Goal: Transaction & Acquisition: Purchase product/service

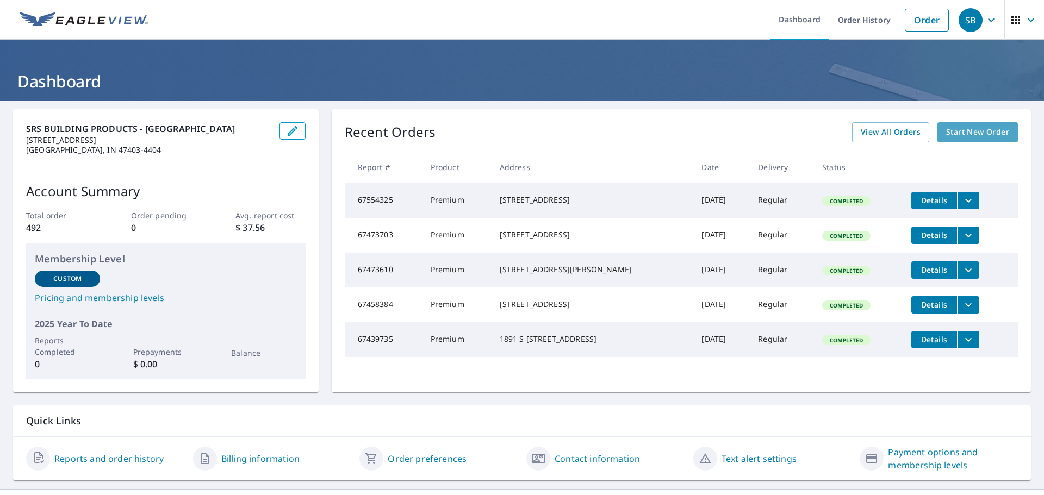
click at [957, 129] on span "Start New Order" at bounding box center [977, 133] width 63 height 14
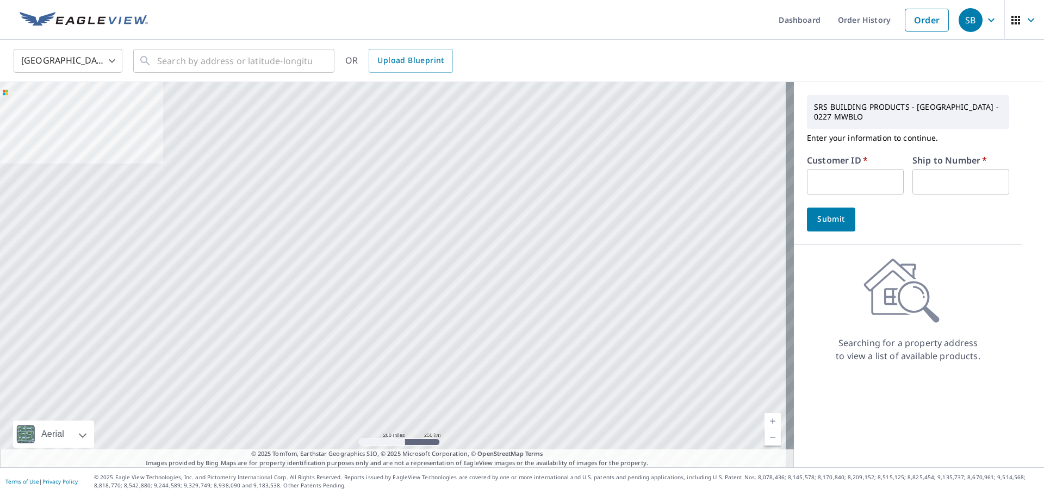
click at [818, 175] on input "text" at bounding box center [855, 182] width 97 height 26
paste input "HNC227"
type input "HNC227"
click at [966, 186] on input "text" at bounding box center [960, 182] width 97 height 26
type input "1"
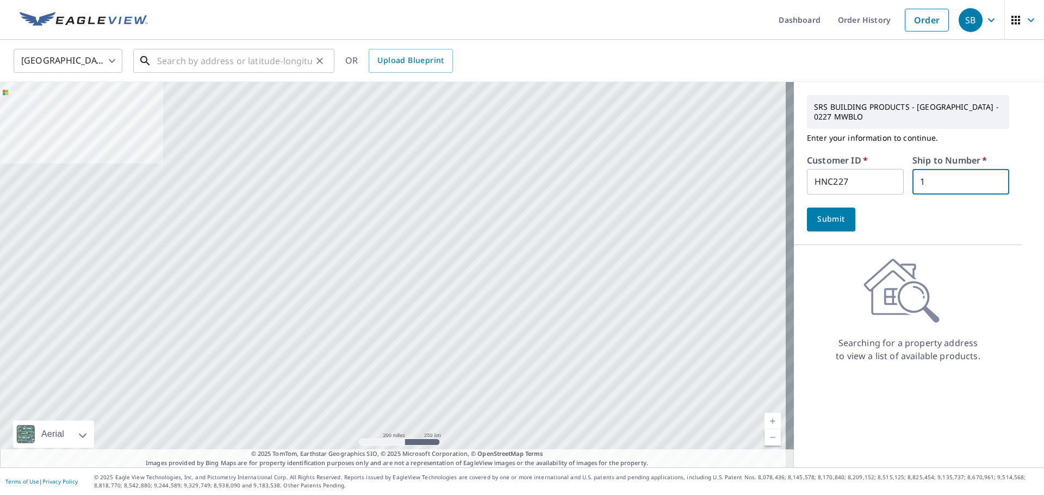
click at [251, 63] on input "text" at bounding box center [234, 61] width 155 height 30
click at [239, 60] on input "text" at bounding box center [234, 61] width 155 height 30
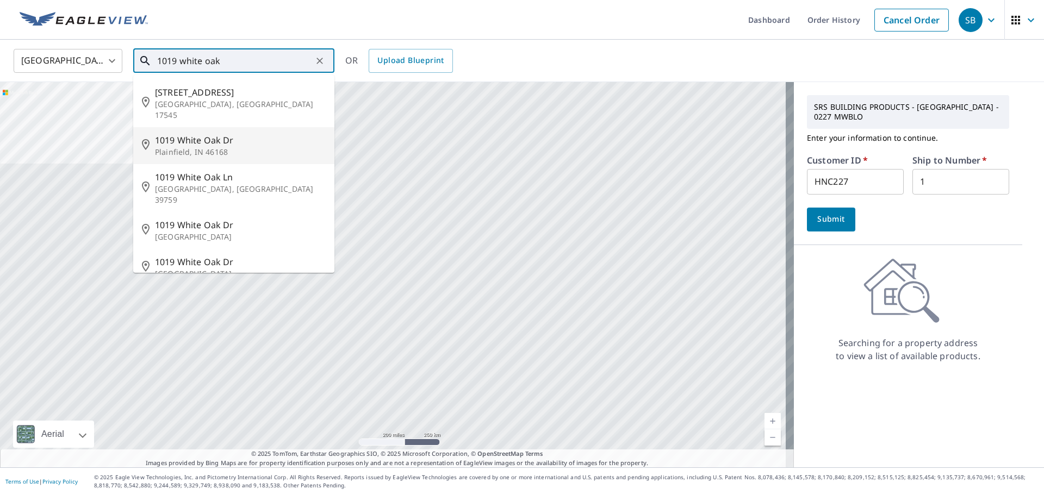
click at [219, 134] on span "1019 White Oak Dr" at bounding box center [240, 140] width 171 height 13
type input "[STREET_ADDRESS][PERSON_NAME]"
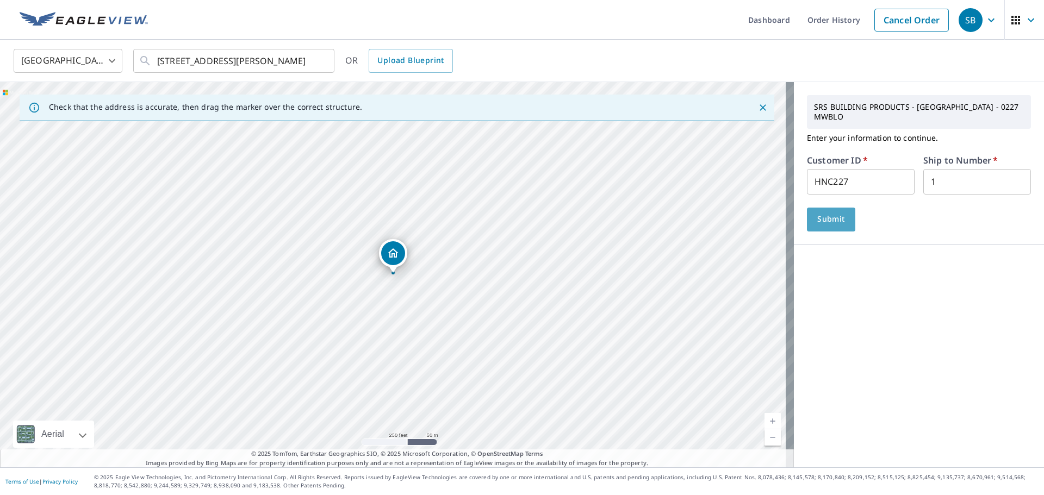
click at [815, 216] on span "Submit" at bounding box center [830, 220] width 31 height 14
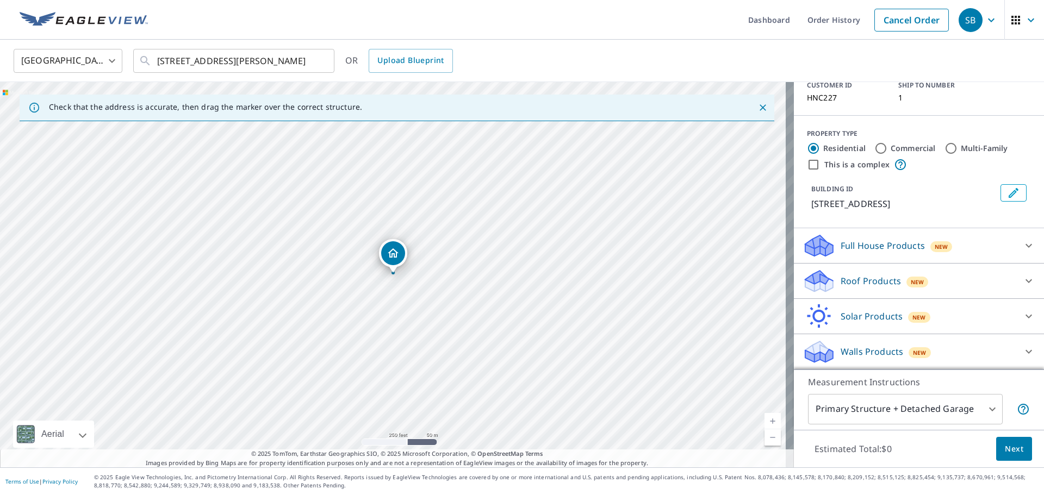
click at [848, 281] on p "Roof Products" at bounding box center [870, 281] width 60 height 13
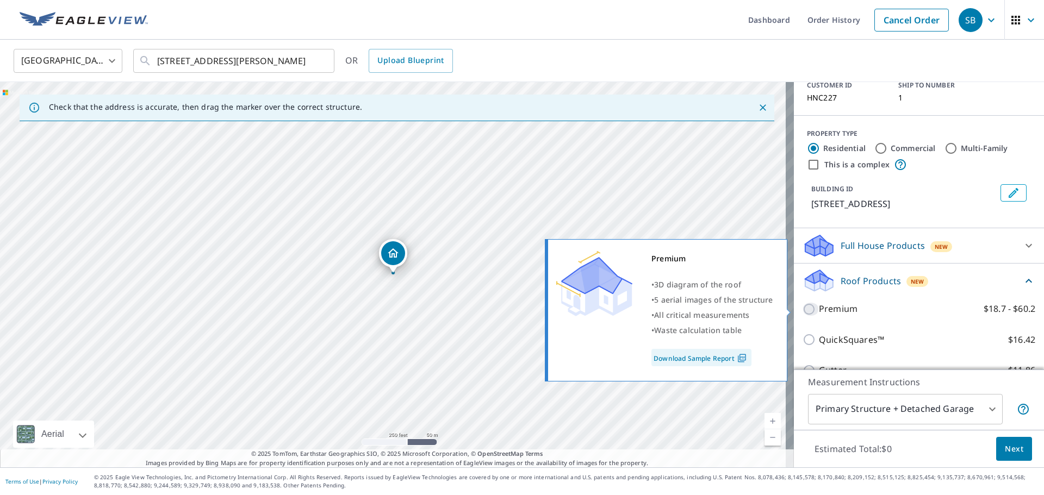
click at [802, 310] on input "Premium $18.7 - $60.2" at bounding box center [810, 309] width 16 height 13
checkbox input "true"
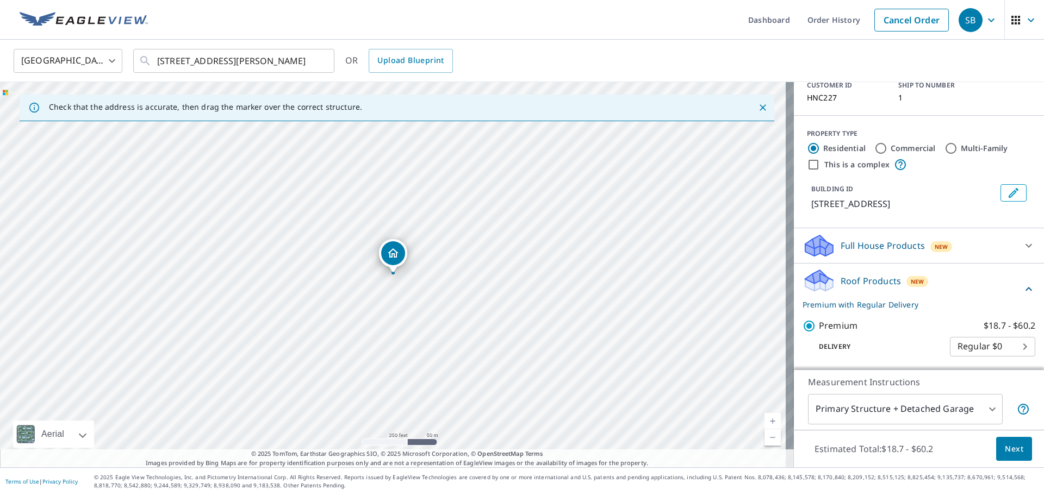
click at [1009, 450] on span "Next" at bounding box center [1014, 449] width 18 height 14
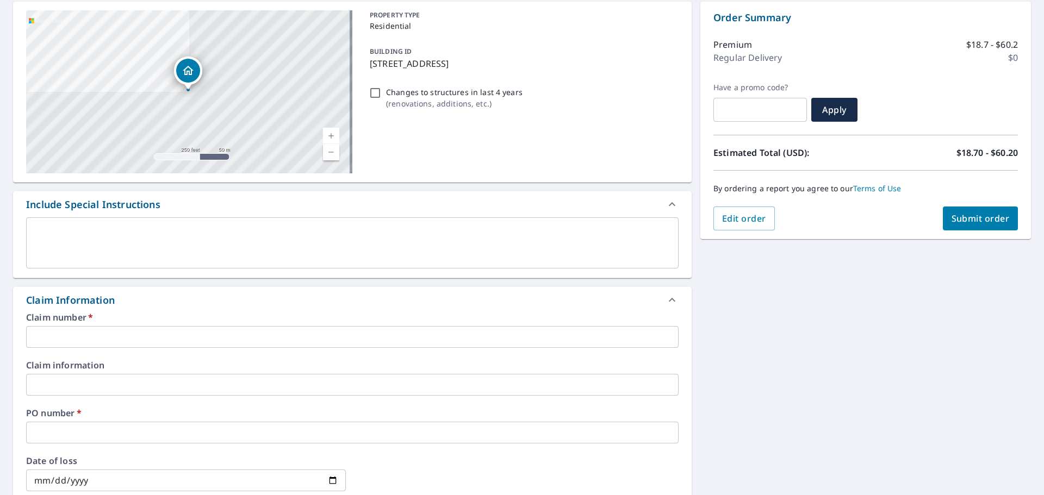
scroll to position [163, 0]
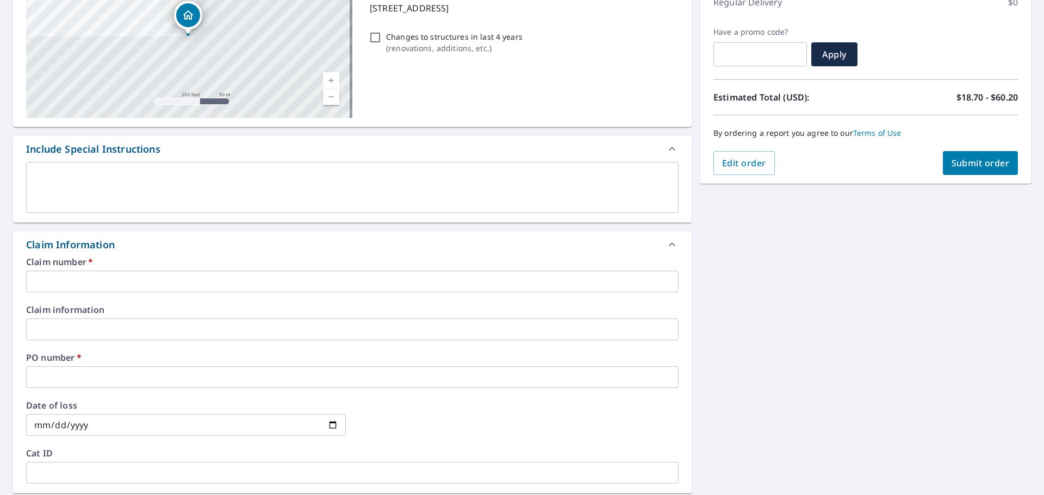
click at [119, 280] on input "text" at bounding box center [352, 282] width 652 height 22
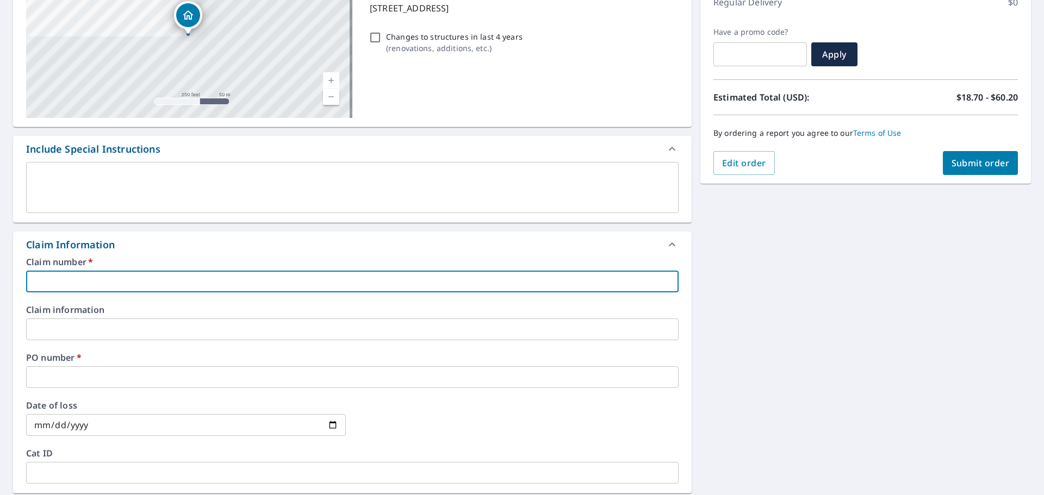
type input "1"
checkbox input "true"
type input "10"
checkbox input "true"
type input "101"
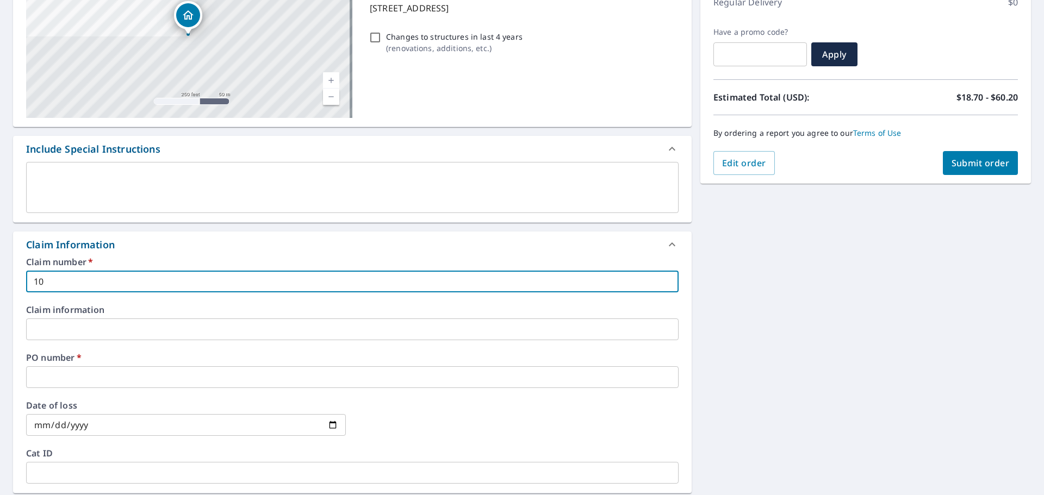
checkbox input "true"
type input "1019"
checkbox input "true"
type input "1019"
checkbox input "true"
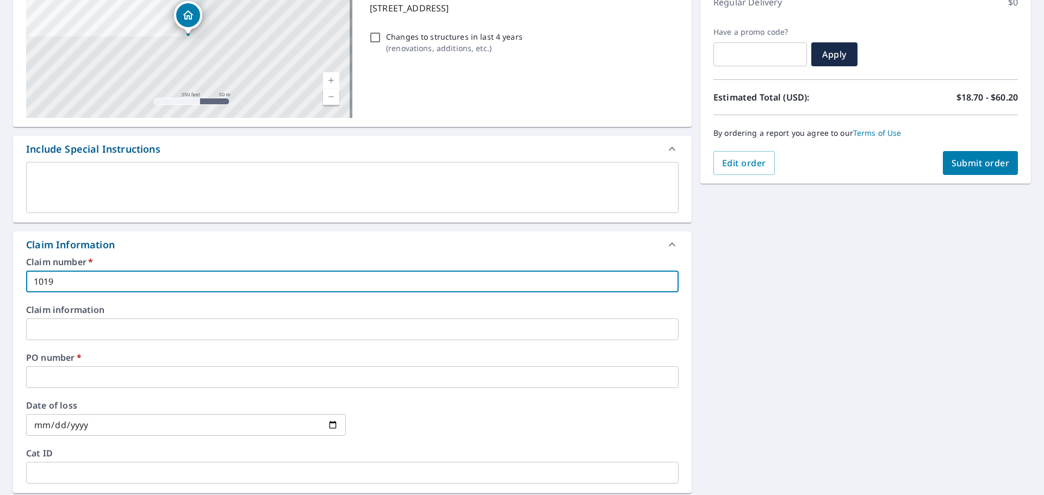
type input "1019 w"
checkbox input "true"
type input "1019 wh"
checkbox input "true"
type input "1019 whi"
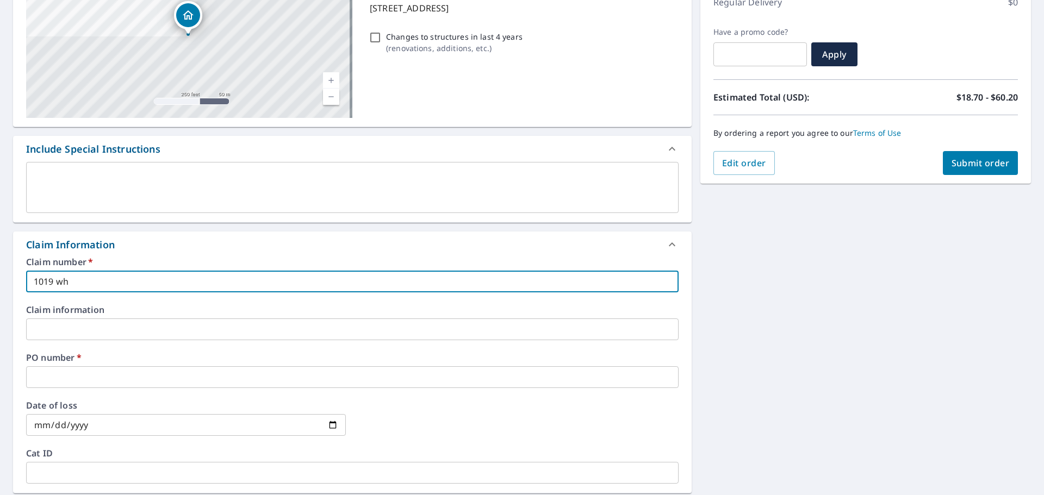
checkbox input "true"
type input "1019 whit"
checkbox input "true"
type input "1019 white"
checkbox input "true"
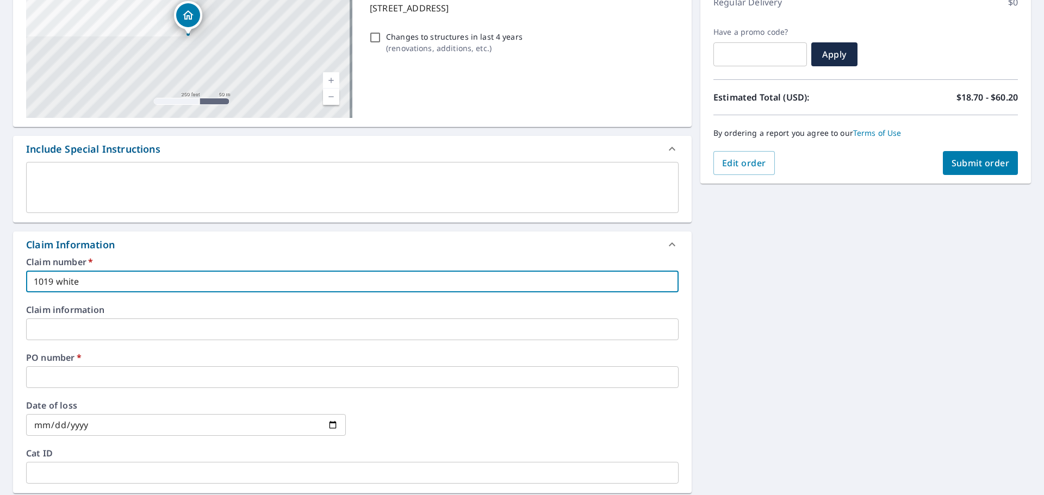
type input "1019 white"
checkbox input "true"
type input "1019 white o"
checkbox input "true"
type input "1019 white oa"
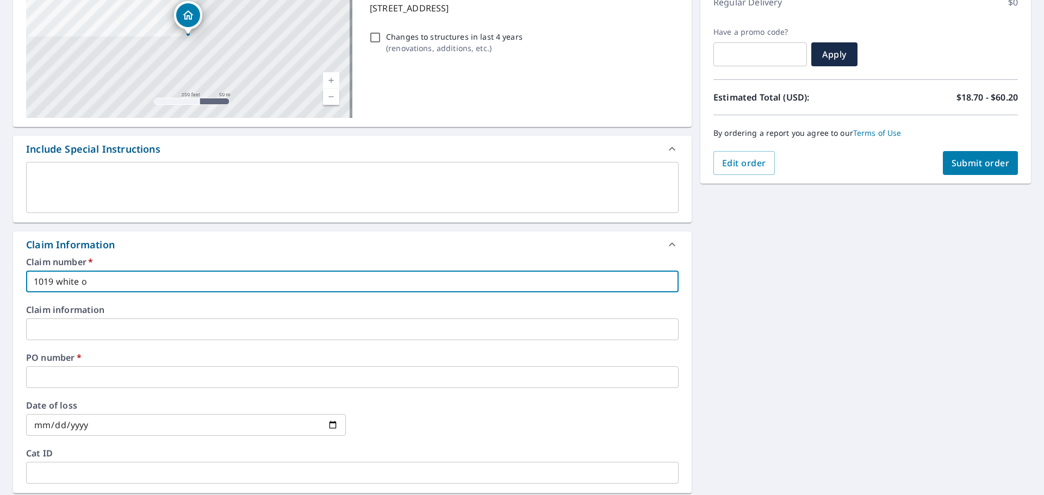
checkbox input "true"
type input "1019 white oak"
checkbox input "true"
type input "1019 white oak"
checkbox input "true"
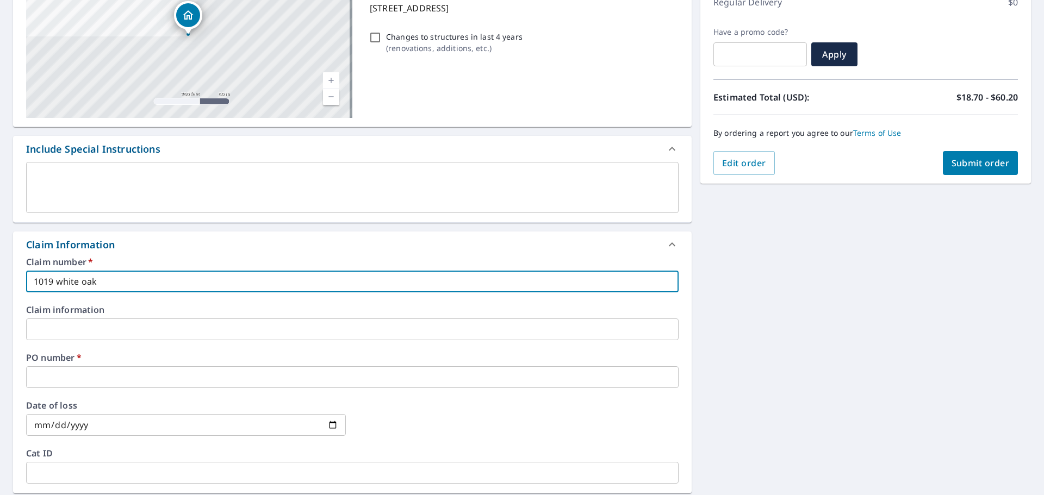
type input "1019 white oak d"
checkbox input "true"
type input "1019 white oak dr"
checkbox input "true"
type input "1019 white oak dr"
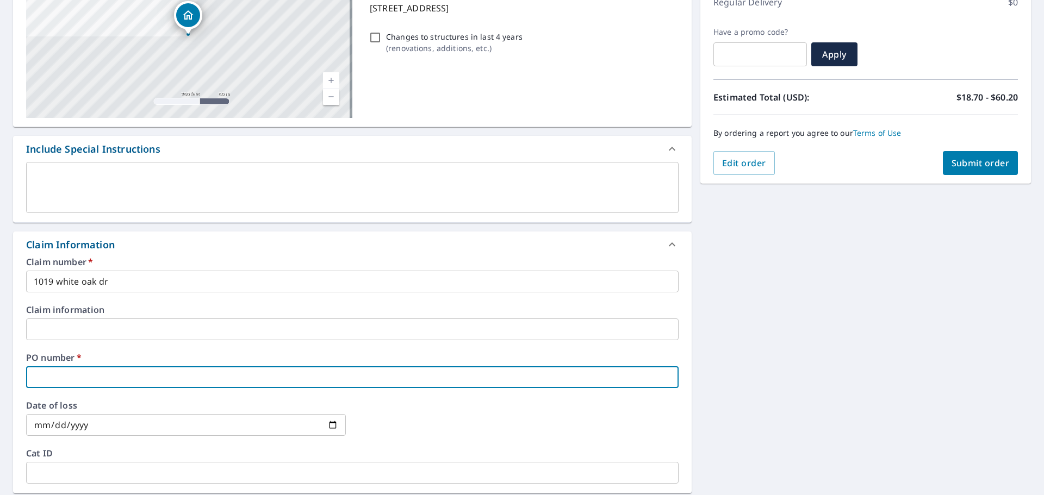
click at [144, 375] on input "text" at bounding box center [352, 377] width 652 height 22
type input "1"
checkbox input "true"
type input "10"
checkbox input "true"
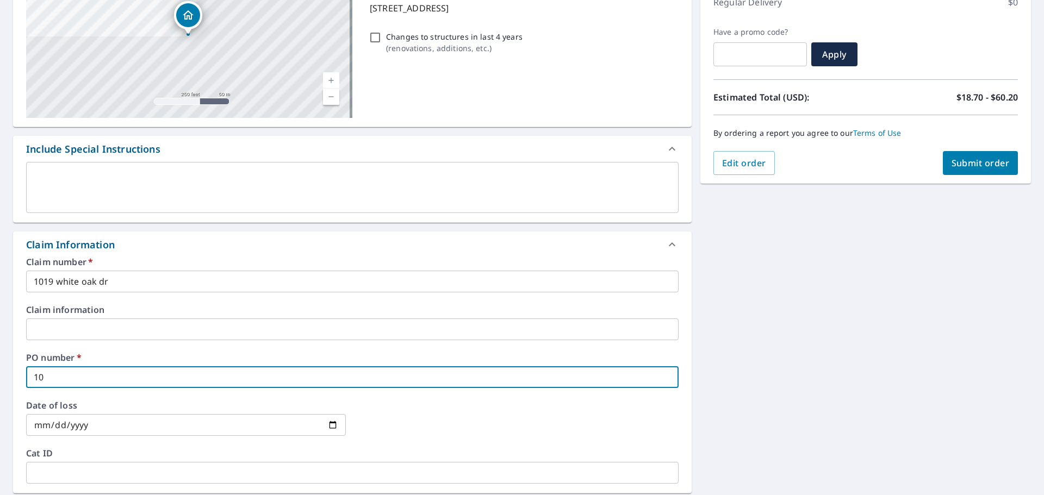
type input "101"
checkbox input "true"
type input "1019"
checkbox input "true"
type input "1019"
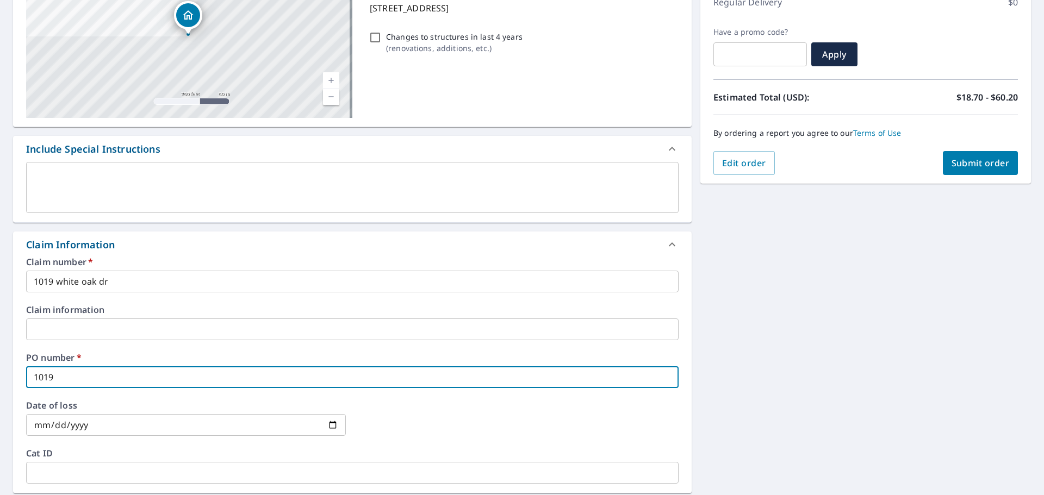
checkbox input "true"
type input "1019 w"
checkbox input "true"
type input "1019 wh"
checkbox input "true"
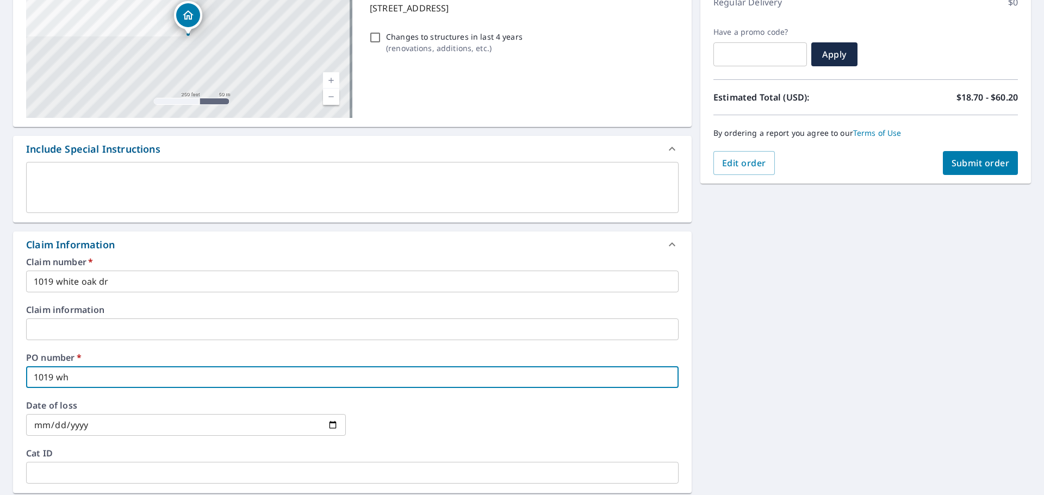
type input "1019 whi"
checkbox input "true"
type input "1019 whit"
checkbox input "true"
type input "1019 white"
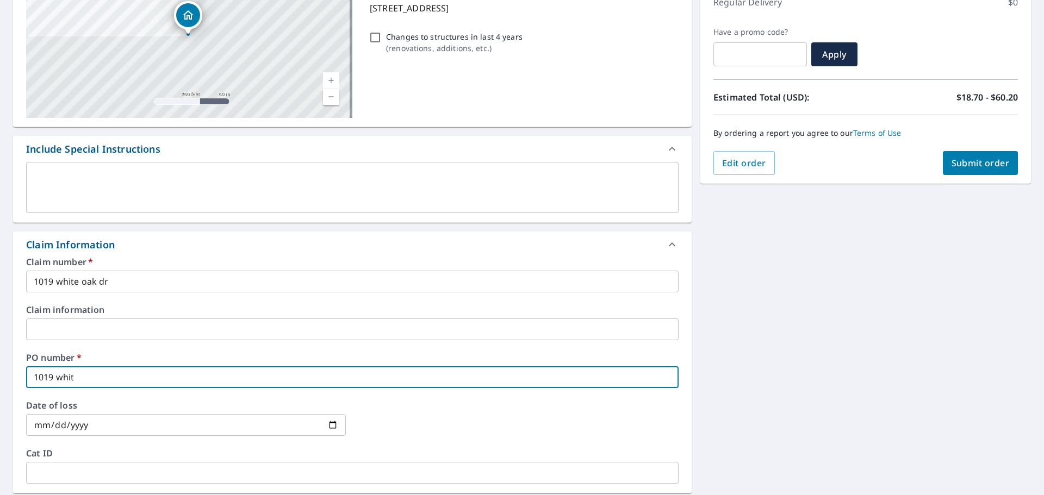
checkbox input "true"
type input "1019 white"
checkbox input "true"
type input "1019 white o"
checkbox input "true"
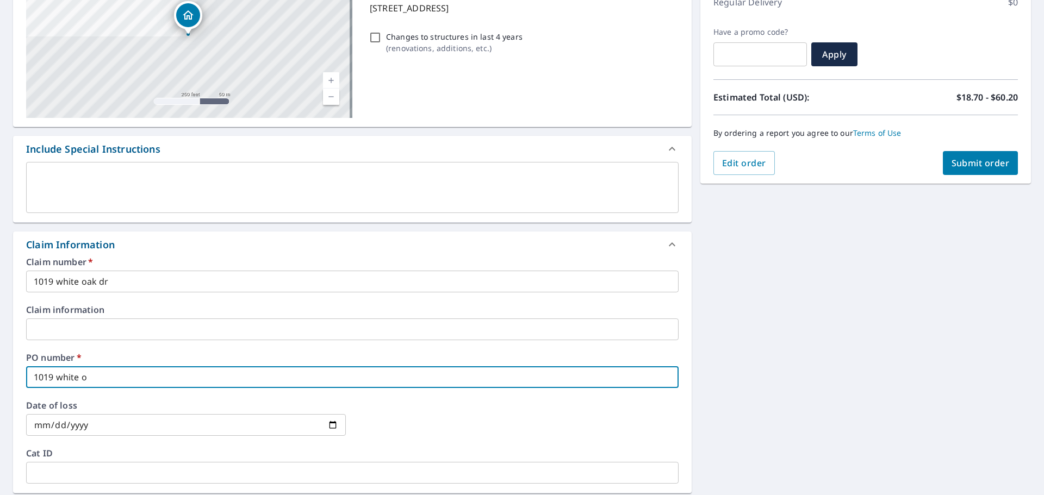
type input "1019 white oa"
checkbox input "true"
type input "1019 white oak"
checkbox input "true"
type input "1019 white oak"
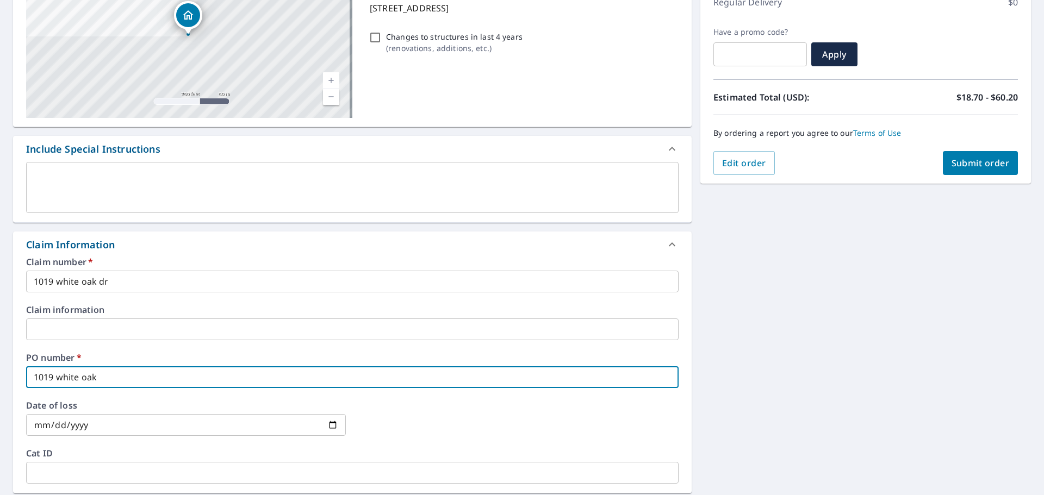
checkbox input "true"
type input "1019 white oak d"
checkbox input "true"
type input "1019 white oak dr"
checkbox input "true"
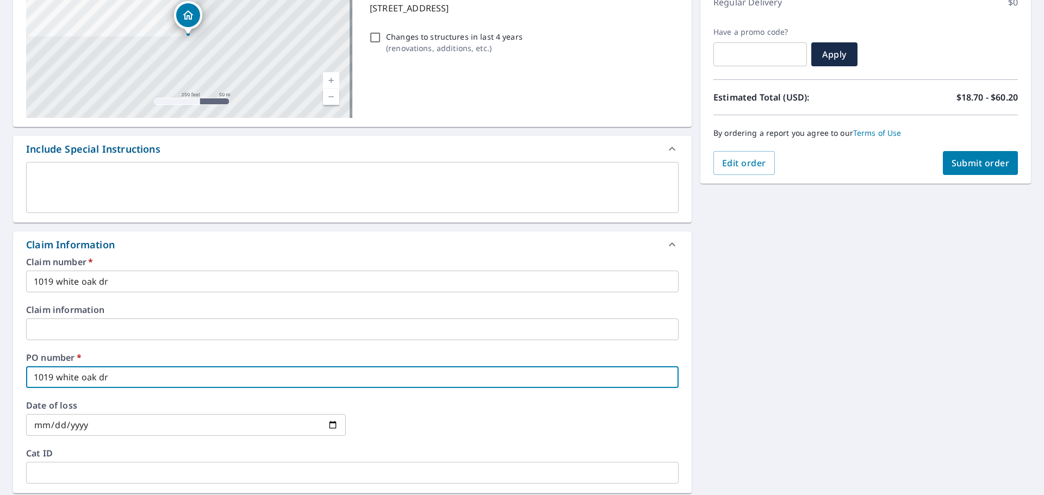
type input "1019 white oak dr"
click at [962, 167] on span "Submit order" at bounding box center [980, 163] width 58 height 12
checkbox input "true"
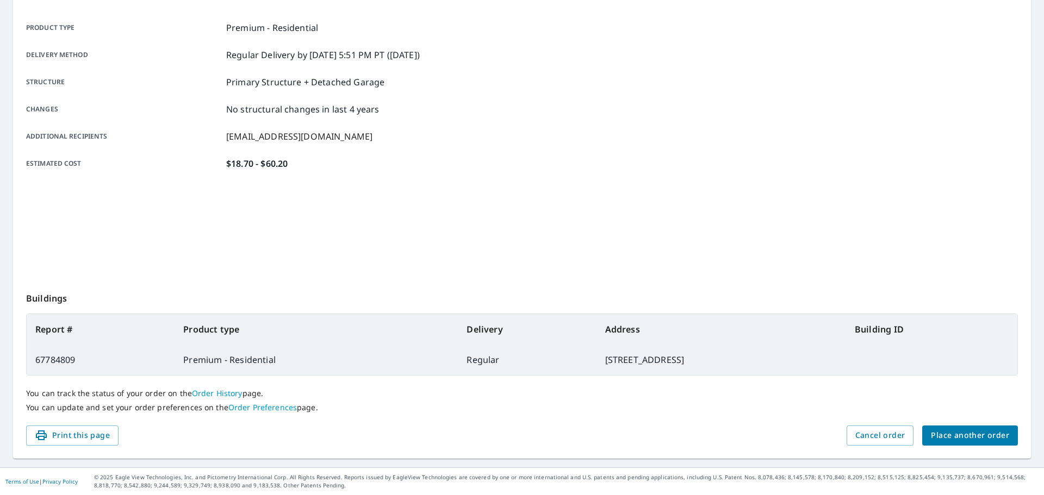
scroll to position [145, 0]
